Goal: Navigation & Orientation: Find specific page/section

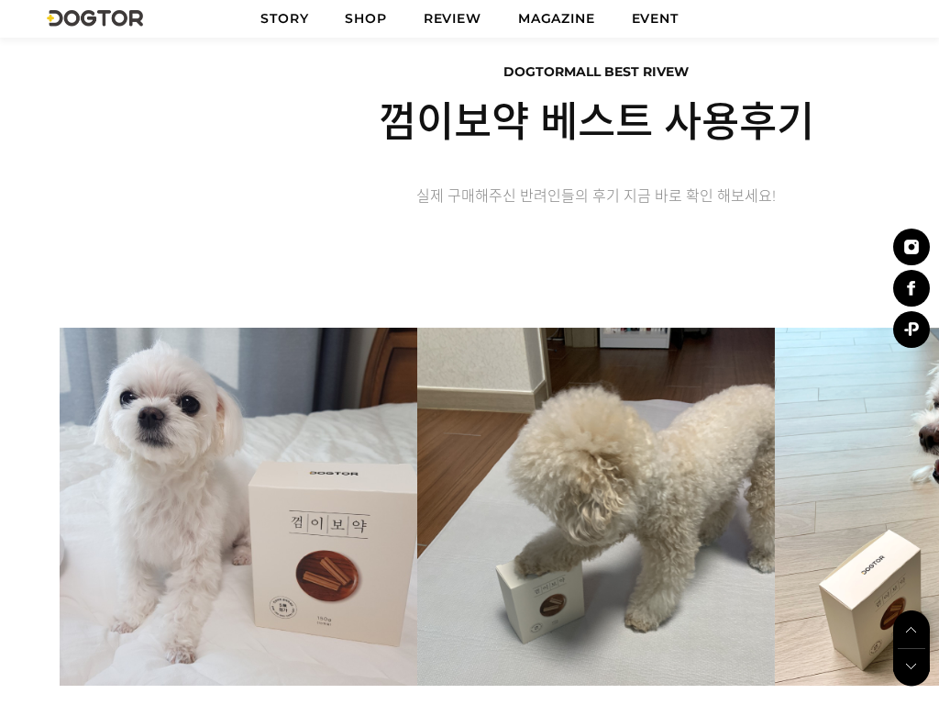
scroll to position [3038, 0]
